Goal: Transaction & Acquisition: Purchase product/service

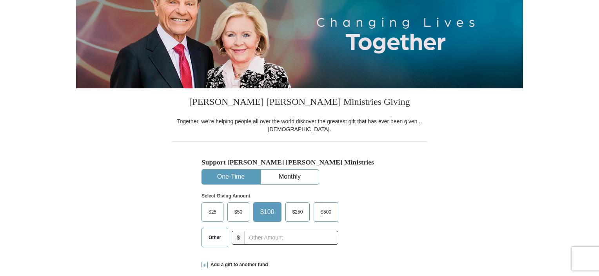
scroll to position [109, 0]
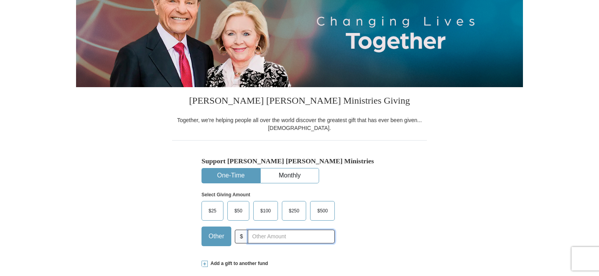
click at [248, 235] on input "text" at bounding box center [291, 236] width 87 height 14
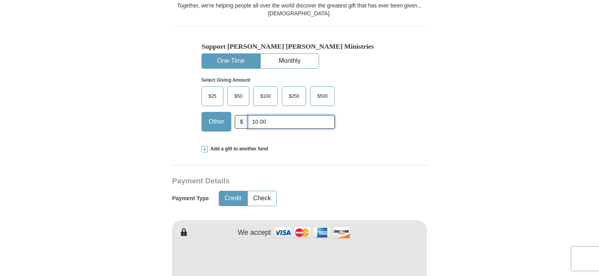
scroll to position [282, 0]
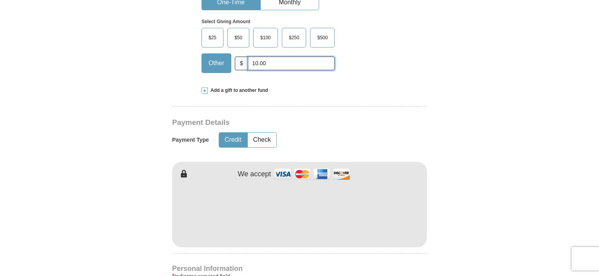
type input "10.00"
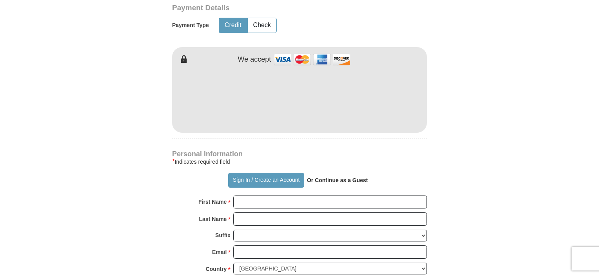
scroll to position [402, 0]
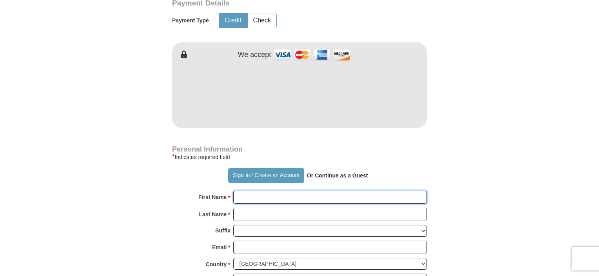
click at [244, 197] on input "First Name *" at bounding box center [330, 197] width 194 height 13
type input "Lauren"
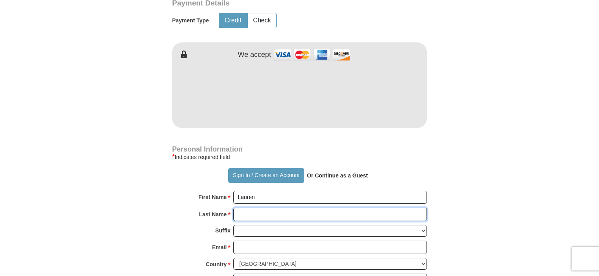
click at [239, 214] on input "Last Name *" at bounding box center [330, 213] width 194 height 13
type input "[PERSON_NAME]"
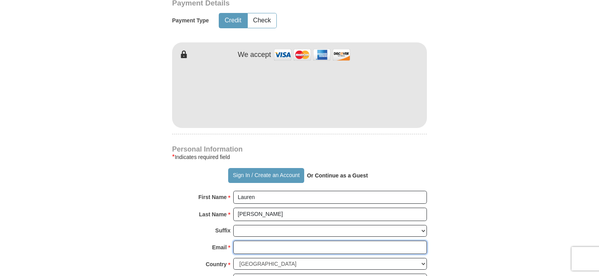
click at [242, 246] on input "Email *" at bounding box center [330, 246] width 194 height 13
type input "[EMAIL_ADDRESS][DOMAIN_NAME]"
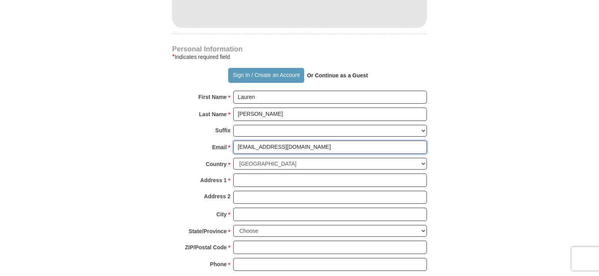
scroll to position [507, 0]
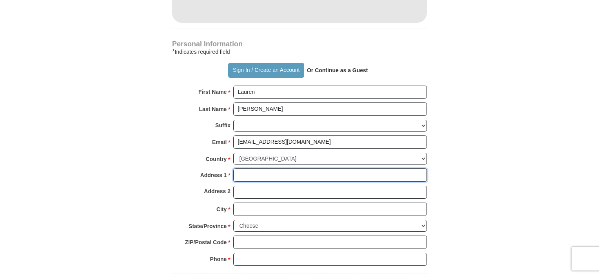
click at [240, 173] on input "Address 1 *" at bounding box center [330, 174] width 194 height 13
type input "[STREET_ADDRESS]"
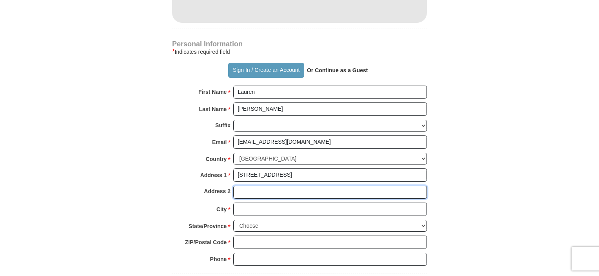
click at [248, 193] on input "Address 2" at bounding box center [330, 191] width 194 height 13
type input "G"
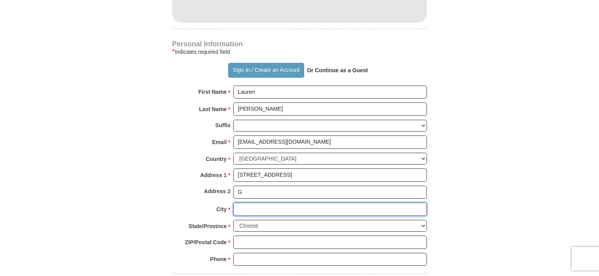
click at [265, 205] on input "City *" at bounding box center [330, 208] width 194 height 13
type input "[PERSON_NAME] Harbor"
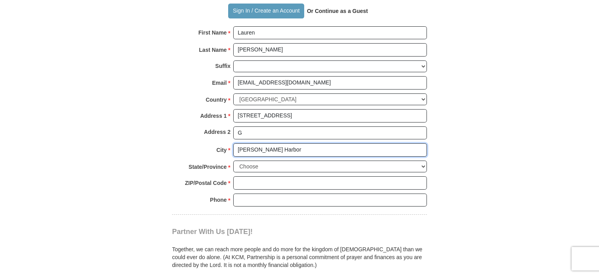
scroll to position [578, 0]
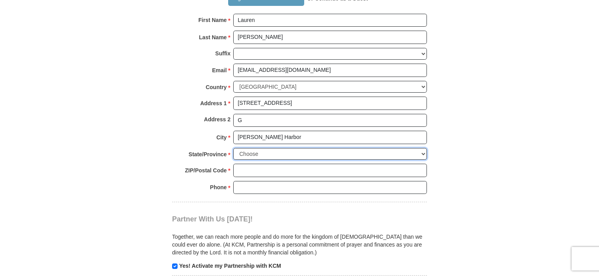
click at [273, 154] on select "Choose [US_STATE] [US_STATE] [US_STATE] [US_STATE] [US_STATE] Armed Forces Amer…" at bounding box center [330, 154] width 194 height 12
select select "NJ"
click at [233, 148] on select "Choose [US_STATE] [US_STATE] [US_STATE] [US_STATE] [US_STATE] Armed Forces Amer…" at bounding box center [330, 154] width 194 height 12
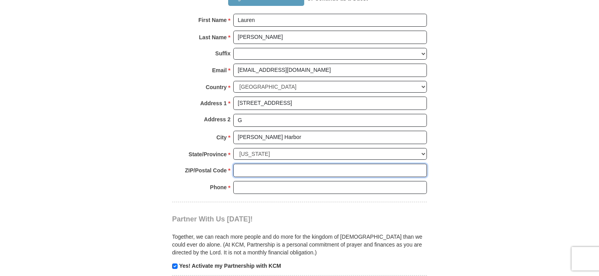
click at [251, 172] on input "ZIP/Postal Code *" at bounding box center [330, 170] width 194 height 13
type input "08879"
click at [259, 184] on input "Phone * *" at bounding box center [330, 187] width 194 height 13
type input "[PHONE_NUMBER]"
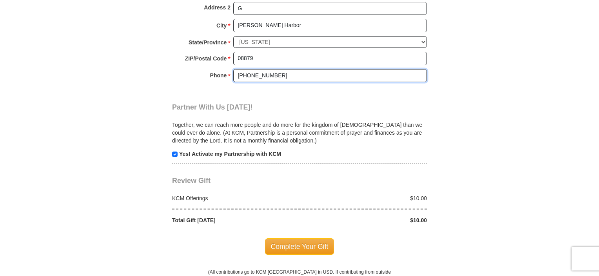
scroll to position [691, 0]
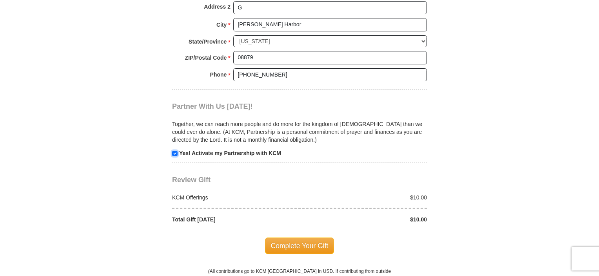
click at [175, 151] on input "checkbox" at bounding box center [174, 153] width 5 height 5
checkbox input "false"
click at [282, 242] on span "Complete Your Gift" at bounding box center [299, 245] width 69 height 16
